Goal: Transaction & Acquisition: Purchase product/service

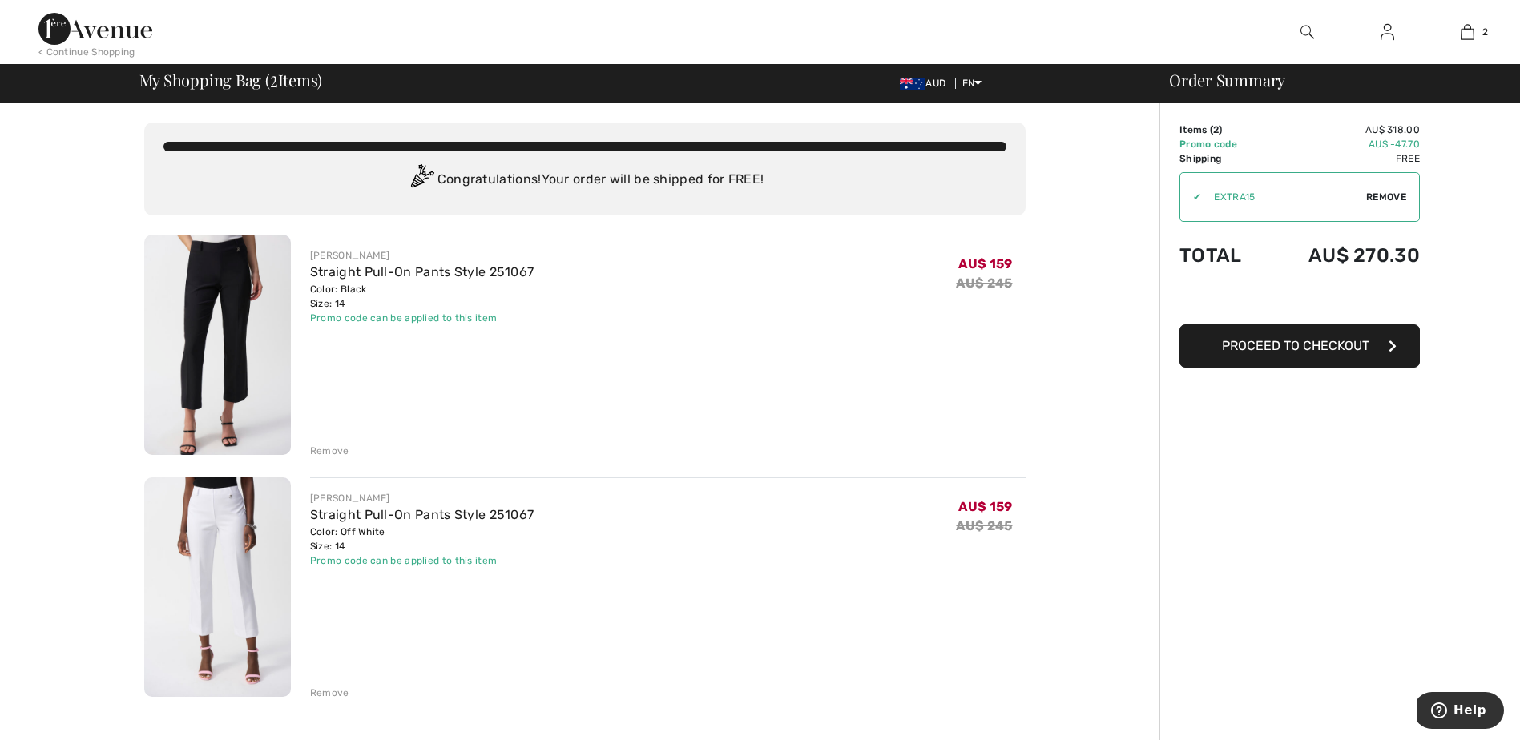
click at [1388, 36] on img at bounding box center [1387, 31] width 14 height 19
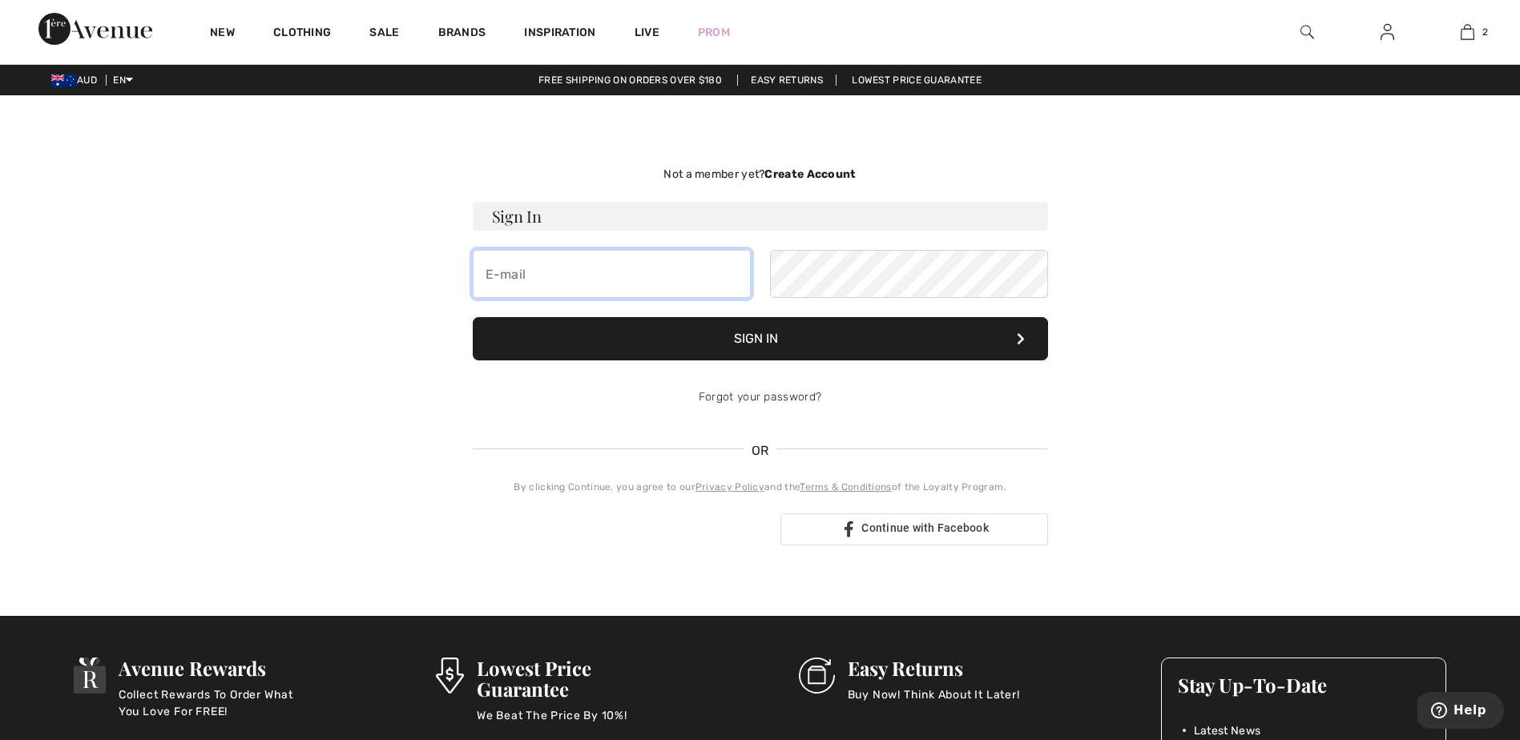
click at [533, 272] on input "email" at bounding box center [612, 274] width 278 height 48
type input "J"
type input "jds2406@bigpond.net.au"
click at [747, 336] on button "Sign In" at bounding box center [760, 338] width 575 height 43
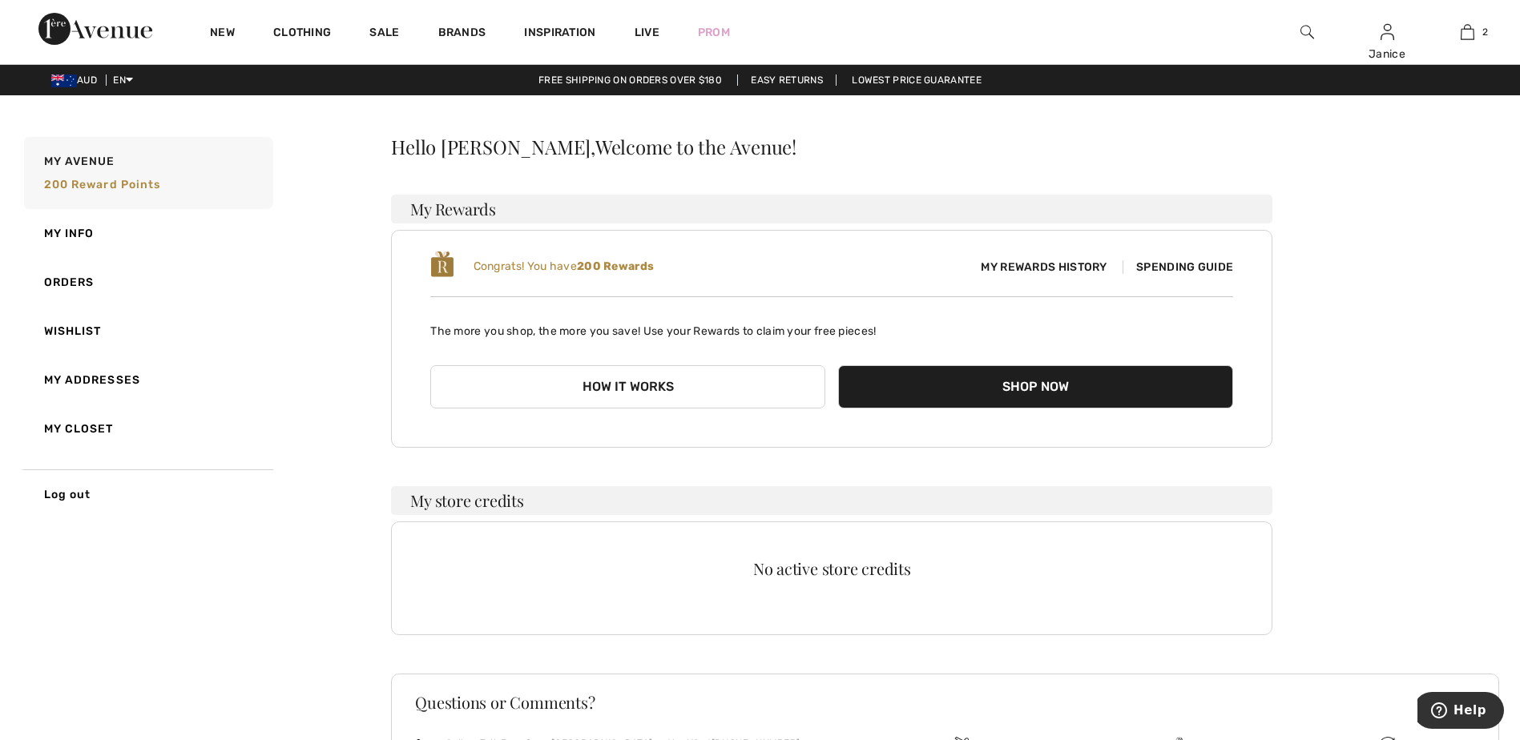
click at [1179, 265] on span "Spending Guide" at bounding box center [1177, 267] width 111 height 14
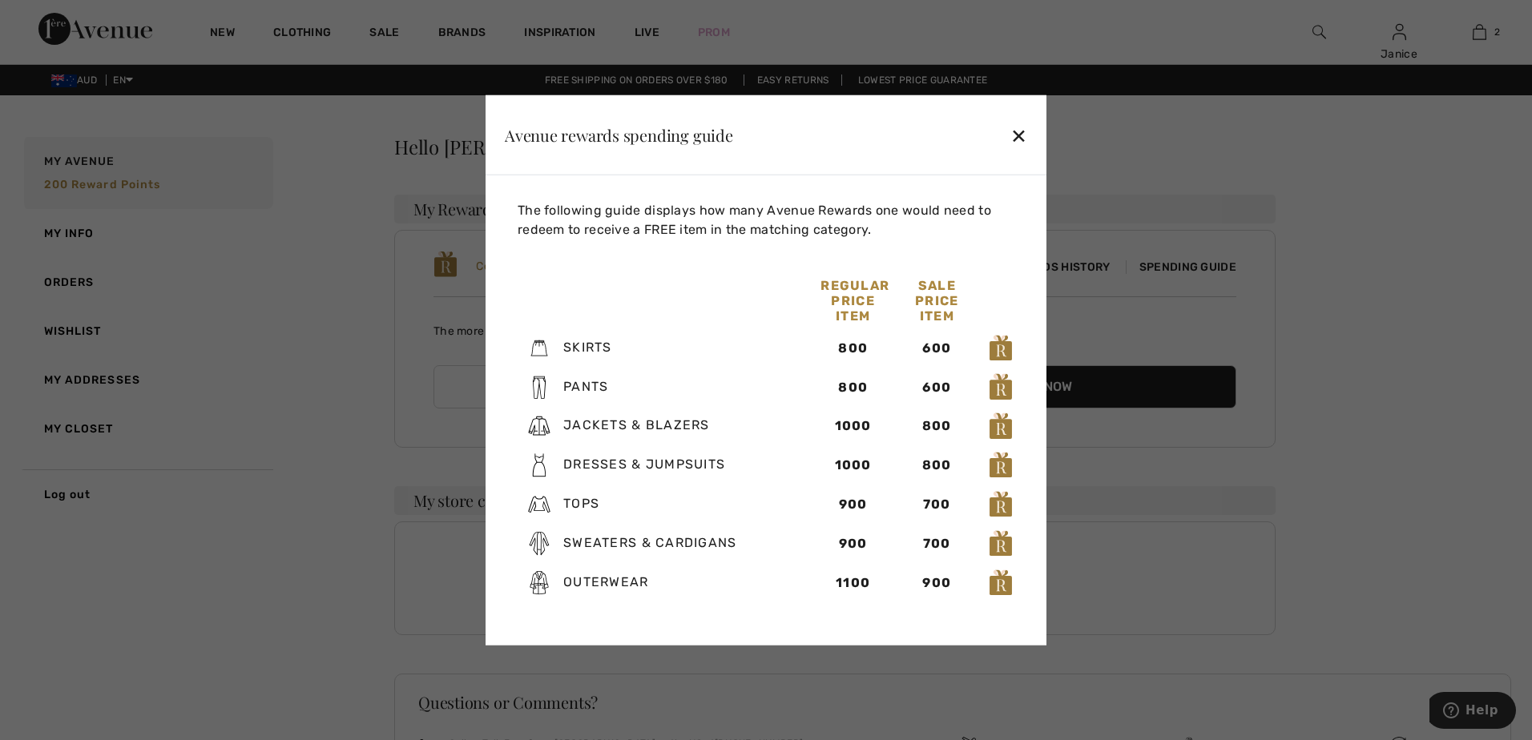
click at [1024, 139] on div "✕" at bounding box center [1018, 135] width 17 height 34
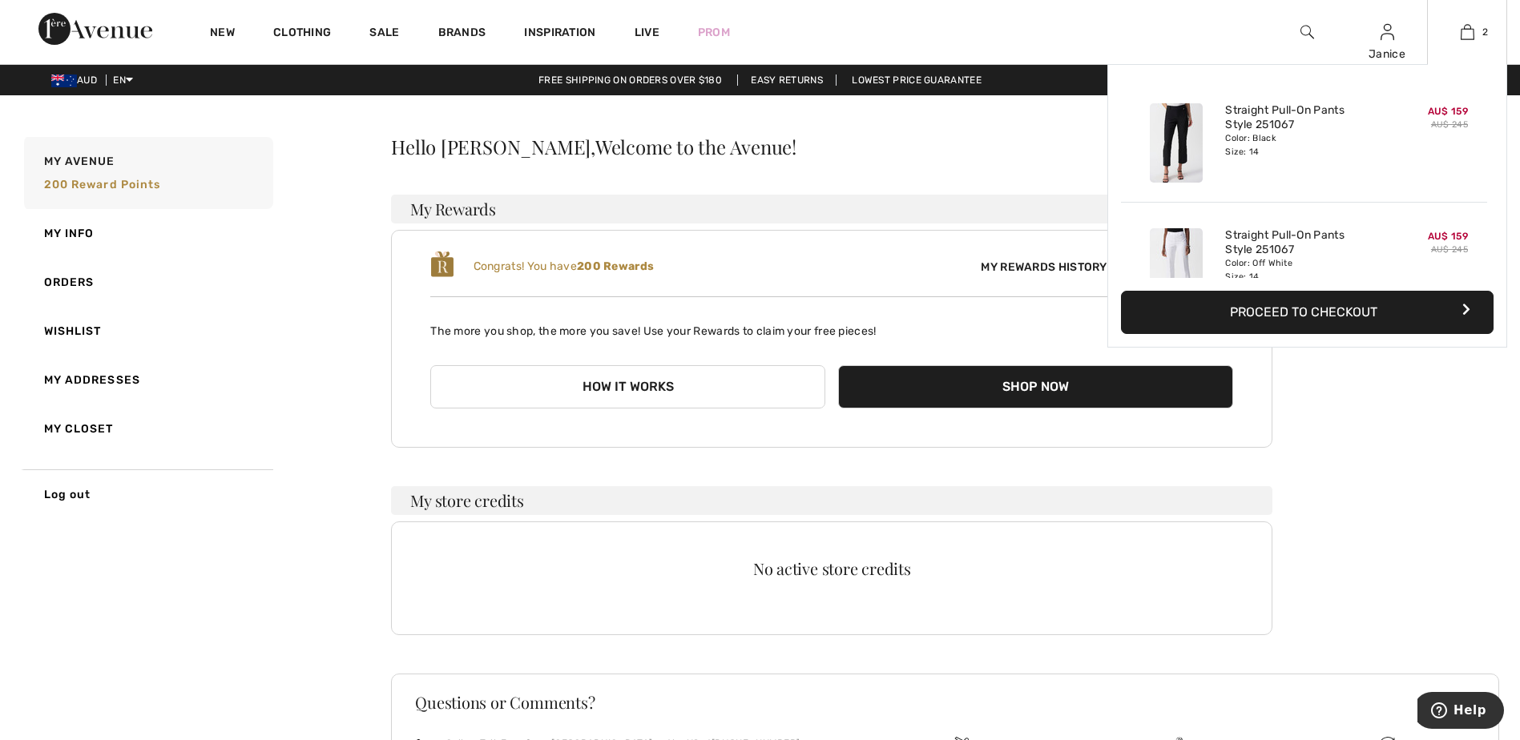
click at [1332, 311] on button "Proceed to Checkout" at bounding box center [1307, 312] width 372 height 43
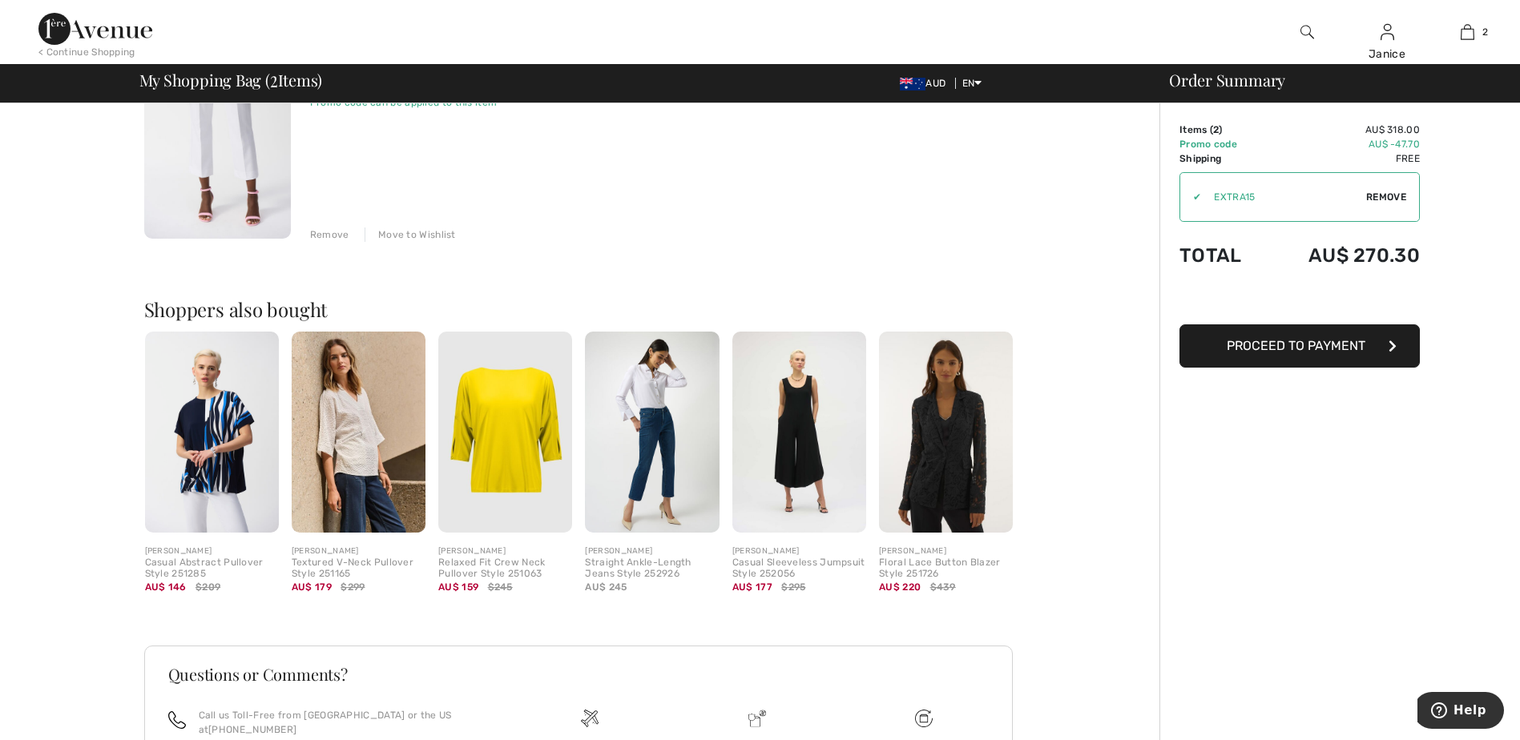
scroll to position [462, 0]
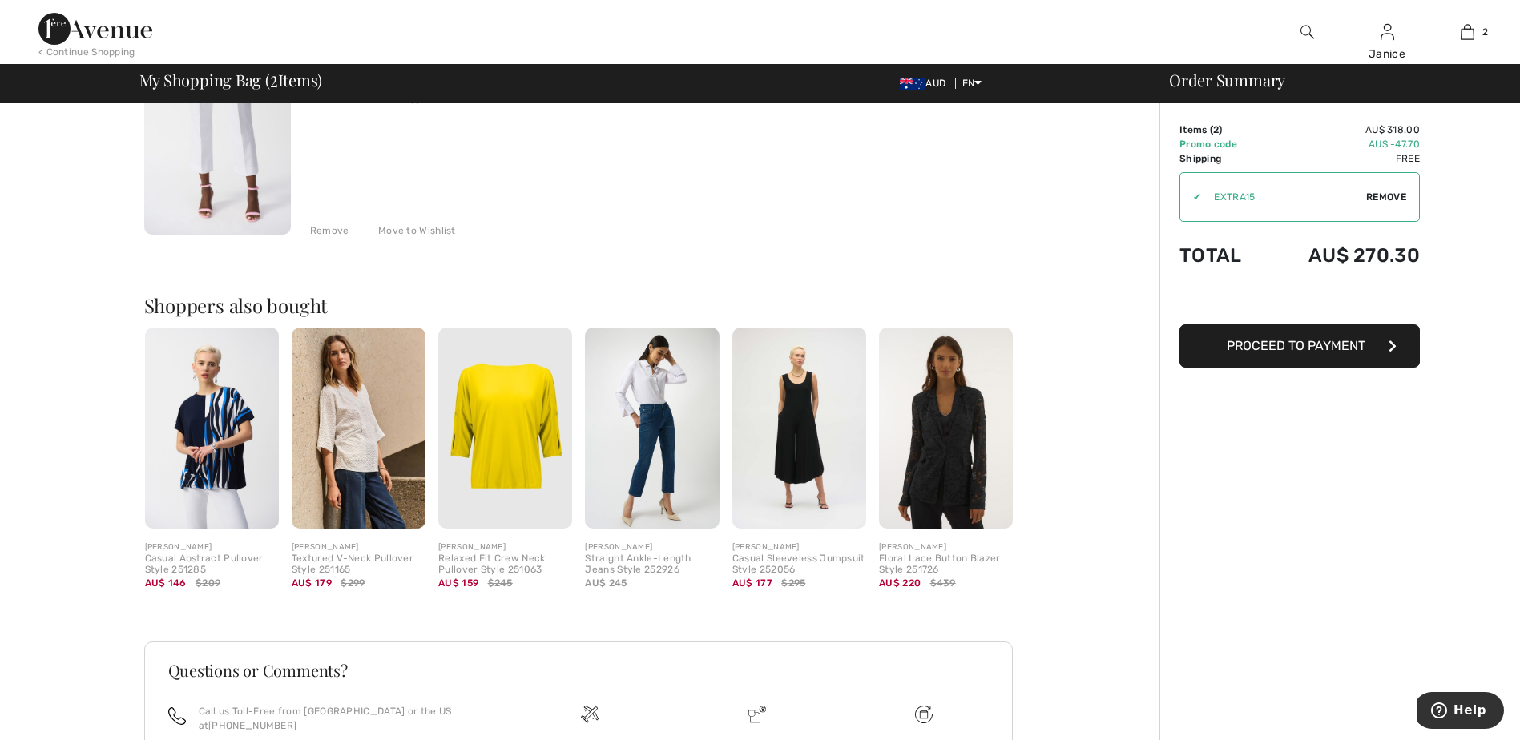
click at [500, 423] on img at bounding box center [505, 428] width 134 height 201
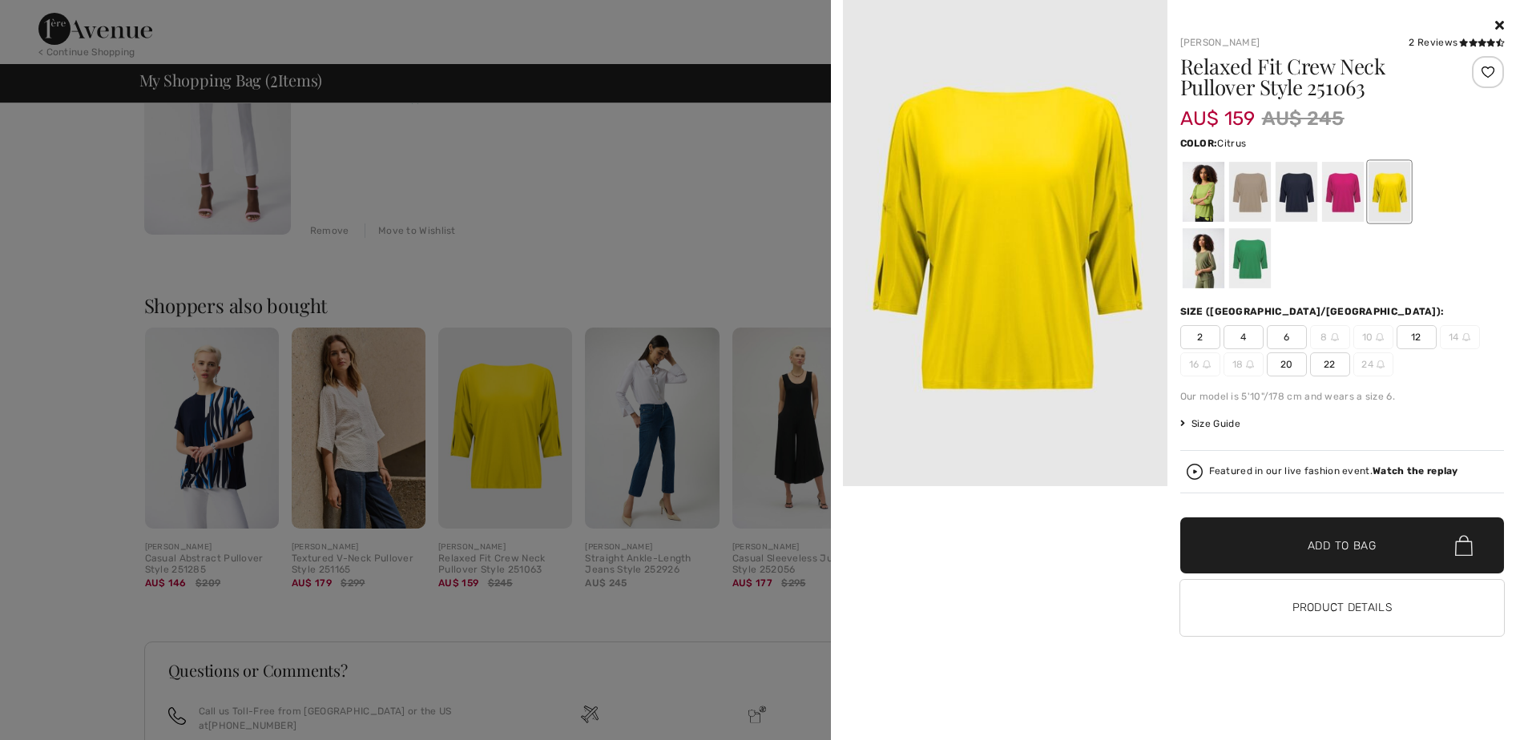
click at [595, 168] on div at bounding box center [760, 370] width 1520 height 740
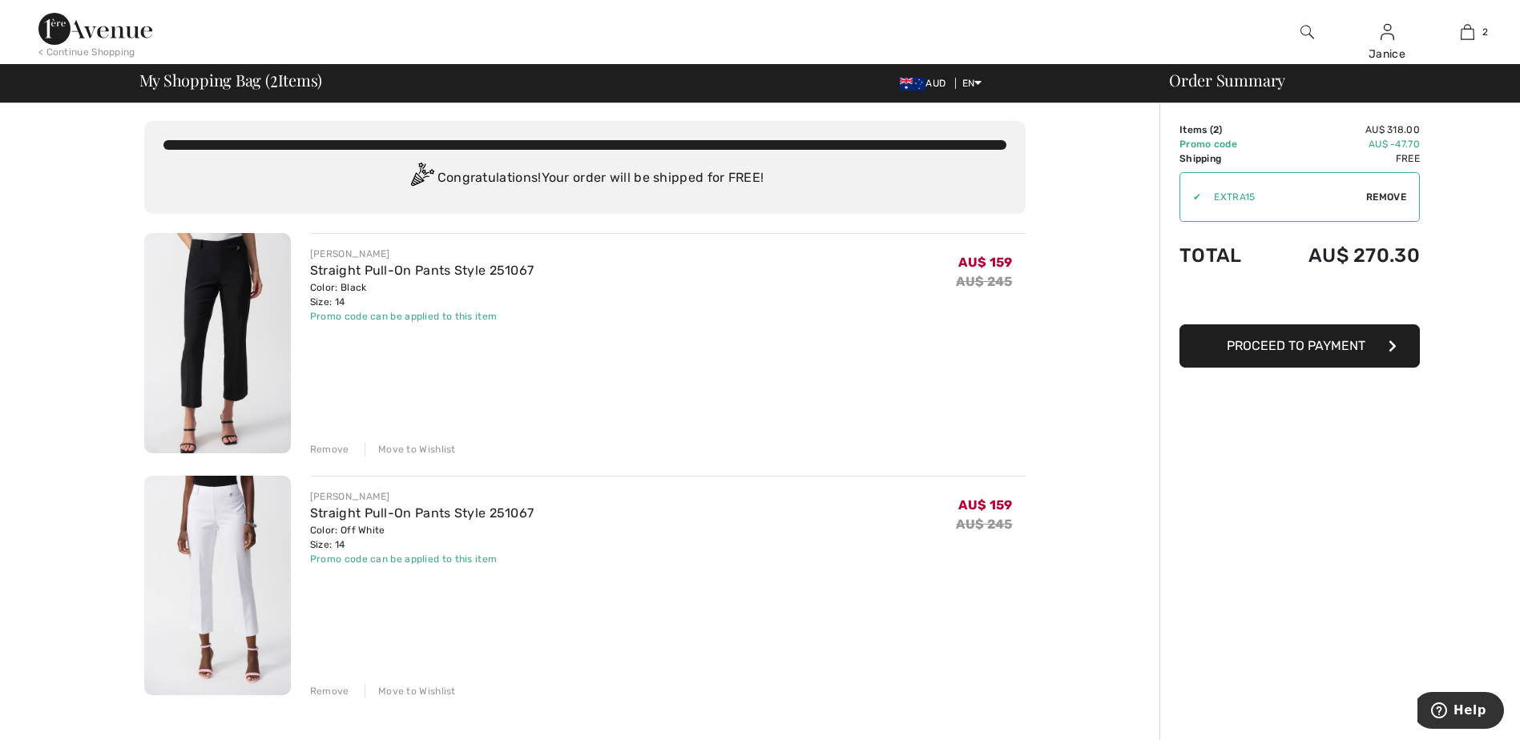
scroll to position [0, 0]
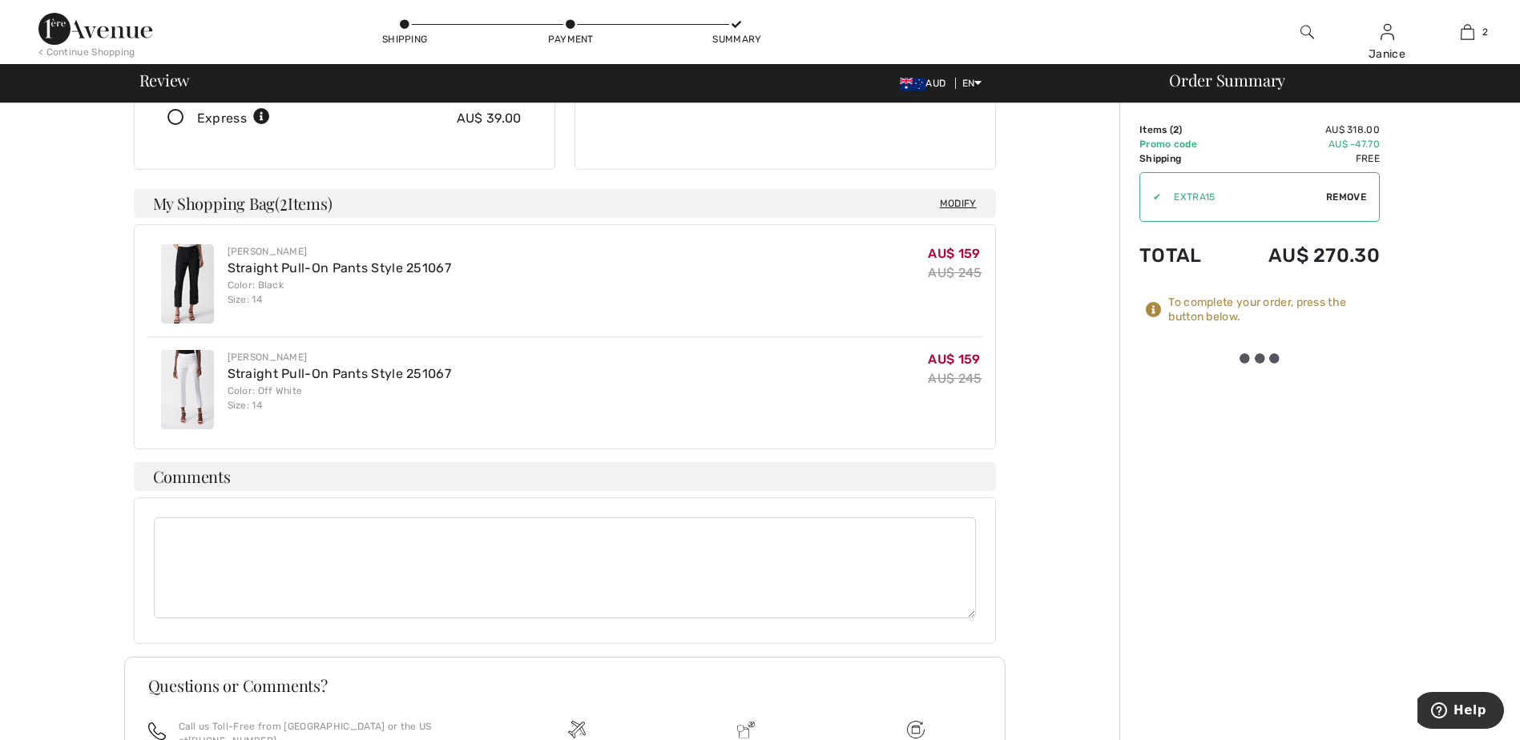
scroll to position [318, 0]
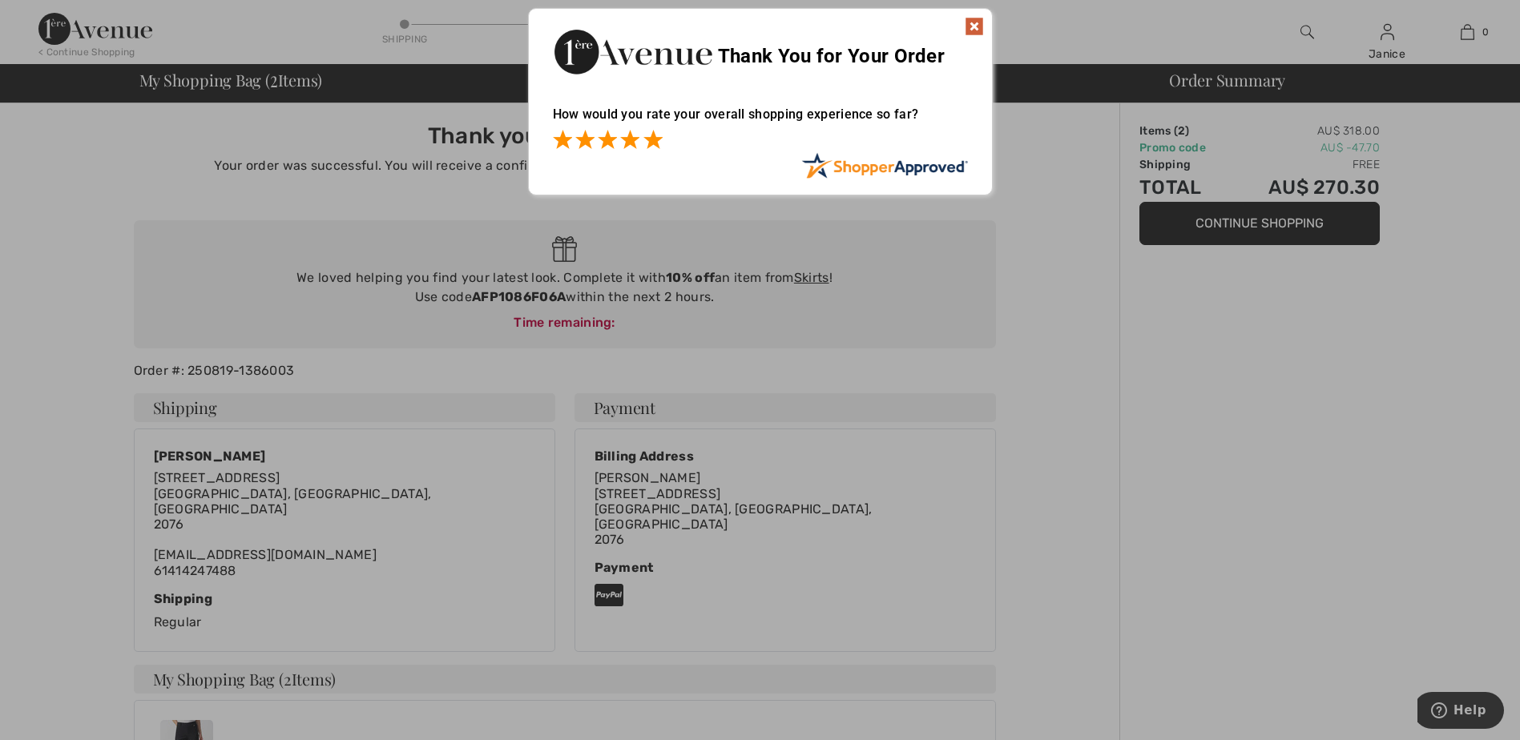
click at [654, 142] on span at bounding box center [652, 139] width 19 height 19
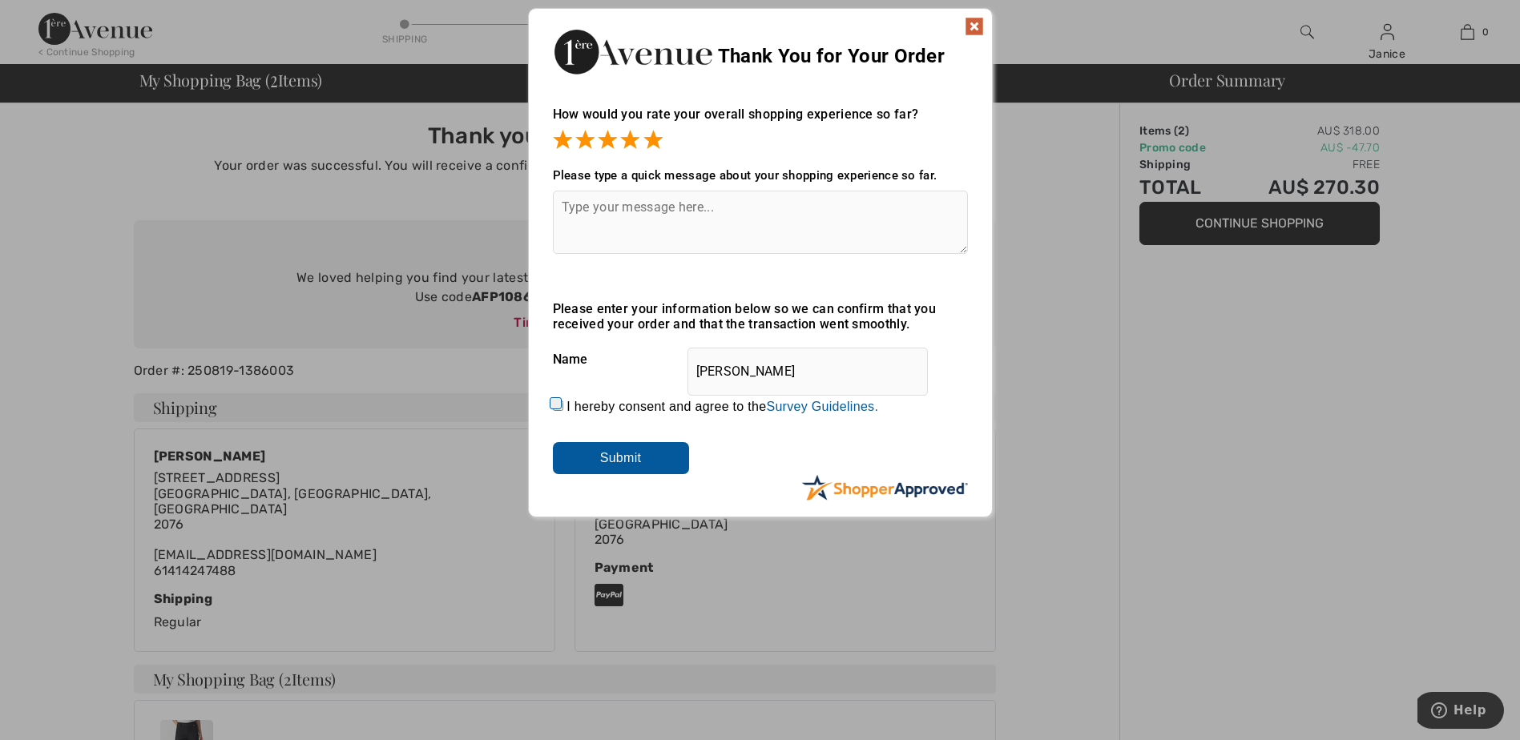
click at [555, 401] on input "I hereby consent and agree to the By submitting a review, you grant permission …" at bounding box center [558, 406] width 10 height 10
checkbox input "true"
click at [585, 203] on textarea at bounding box center [760, 222] width 415 height 63
type textarea "Always easy to shop online with this company."
click at [614, 454] on input "Submit" at bounding box center [621, 458] width 136 height 32
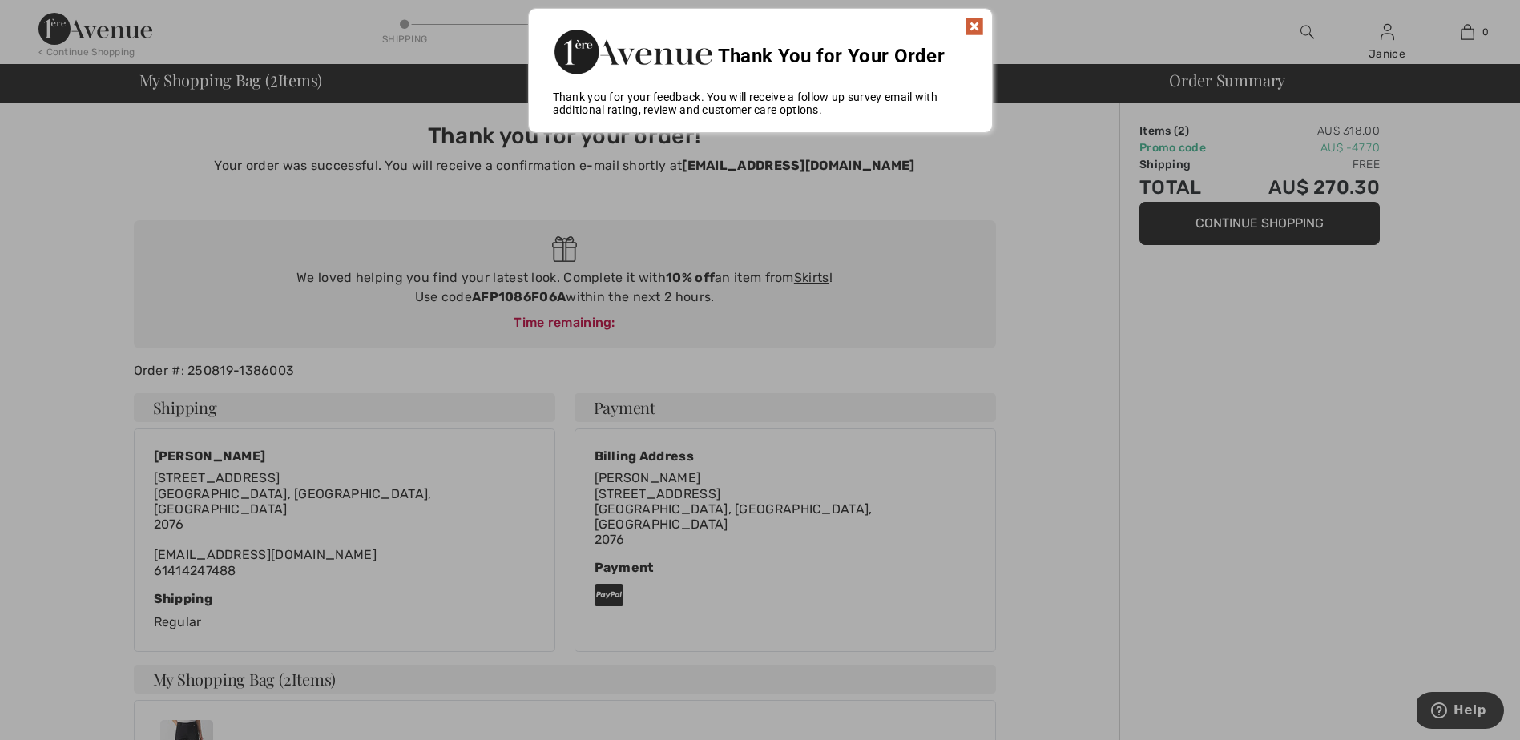
click at [976, 27] on img at bounding box center [973, 26] width 19 height 19
